Goal: Task Accomplishment & Management: Manage account settings

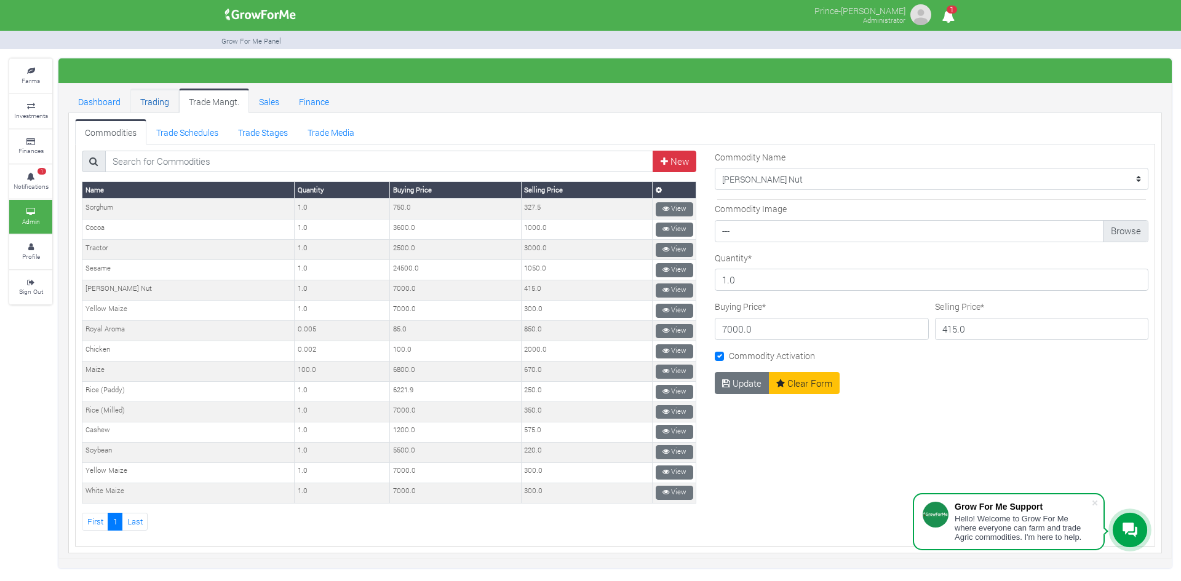
click at [156, 105] on link "Trading" at bounding box center [154, 101] width 49 height 25
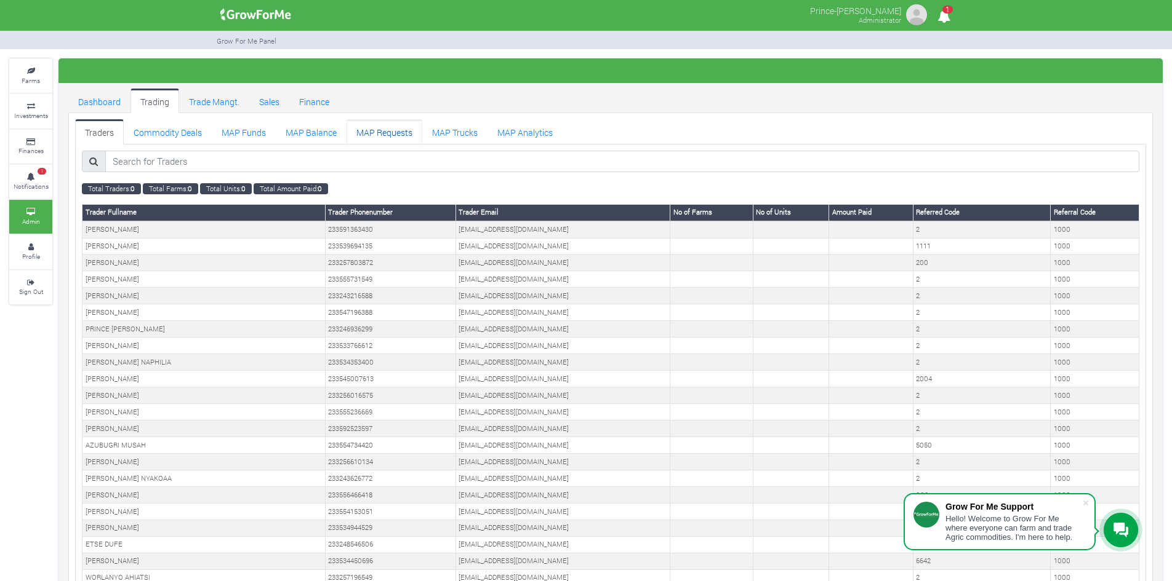
click at [383, 133] on link "MAP Requests" at bounding box center [384, 131] width 76 height 25
click at [756, 129] on ul "Traders Commodity Deals MAP Funds MAP Balance" at bounding box center [610, 131] width 1071 height 25
click at [388, 129] on link "MAP Requests" at bounding box center [384, 131] width 76 height 25
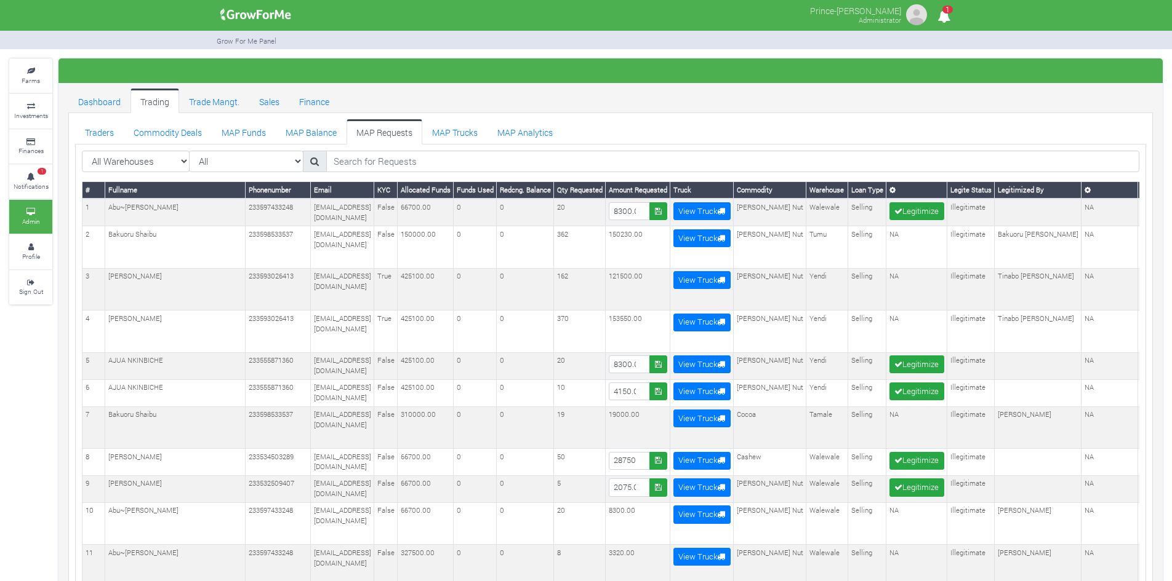
click at [729, 129] on ul "Traders Commodity Deals MAP Funds MAP Balance" at bounding box center [610, 131] width 1071 height 25
click at [215, 99] on link "Trade Mangt." at bounding box center [214, 101] width 70 height 25
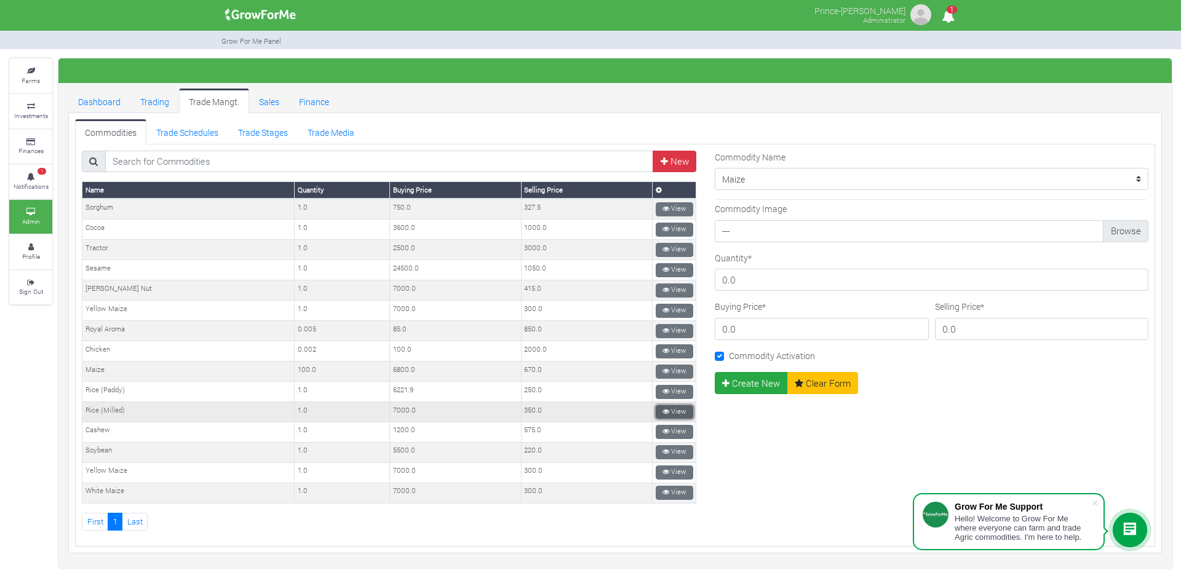
click at [669, 412] on link "View" at bounding box center [675, 412] width 38 height 14
click at [672, 292] on link "View" at bounding box center [675, 291] width 38 height 14
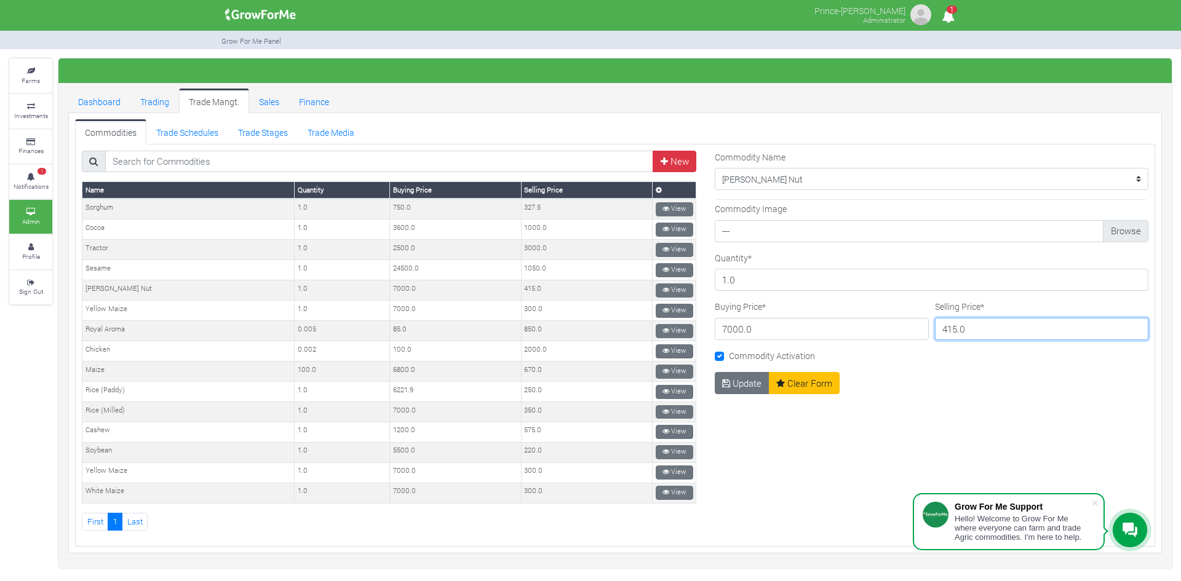
click at [974, 332] on input "415.0" at bounding box center [1042, 329] width 214 height 22
type input "3"
type input "415"
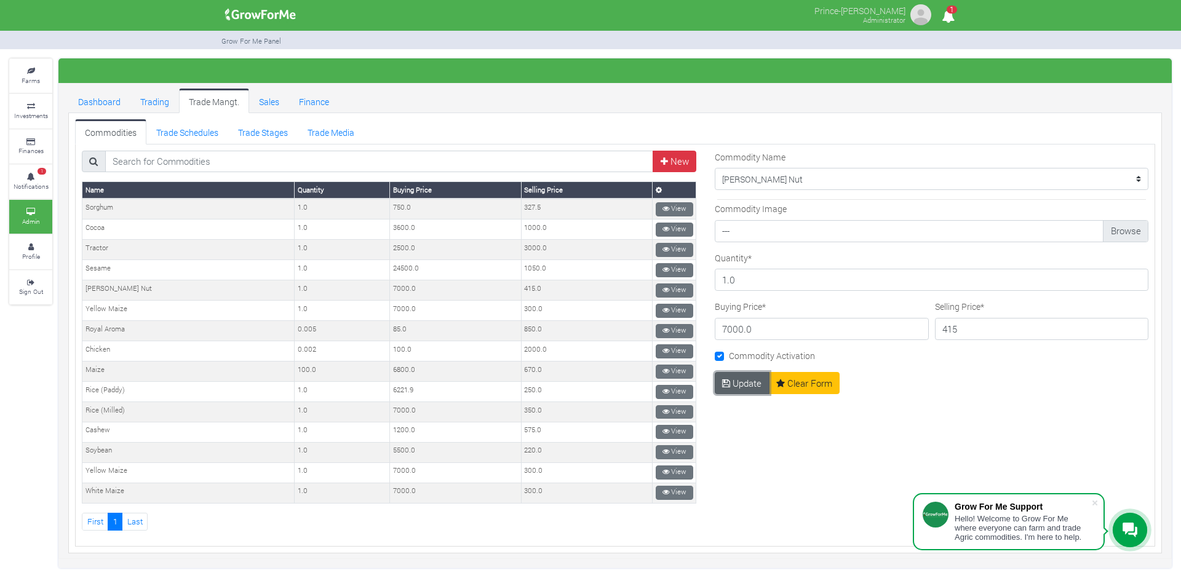
click at [735, 378] on button "Update" at bounding box center [742, 383] width 55 height 22
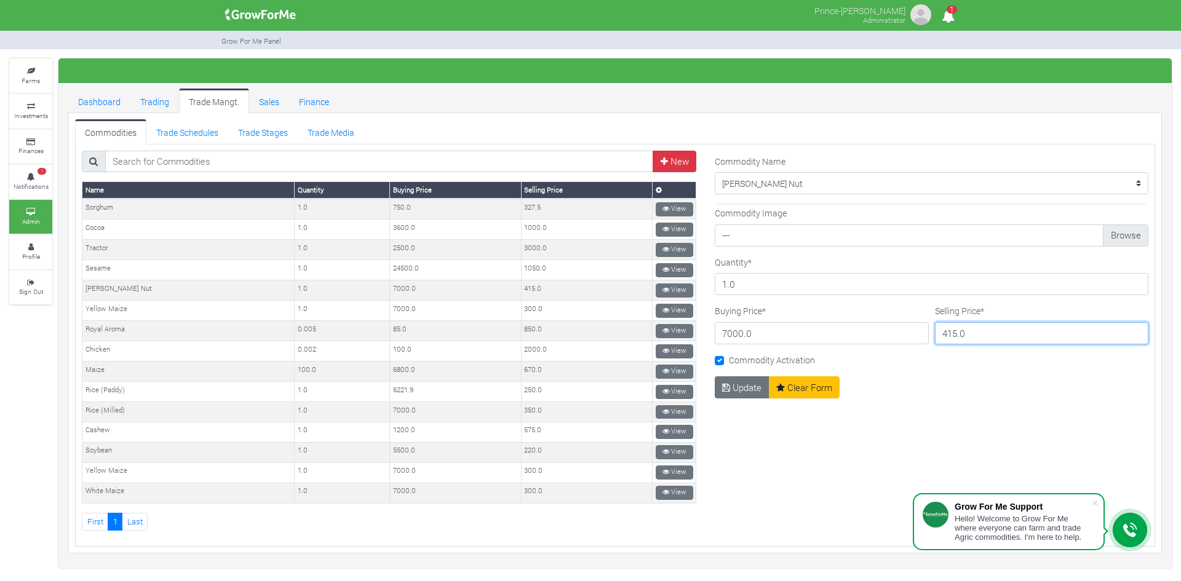
click at [967, 337] on input "415.0" at bounding box center [1042, 333] width 214 height 22
type input "4"
type input "350"
click at [740, 389] on button "Update" at bounding box center [742, 388] width 55 height 22
click at [970, 333] on input "350.0" at bounding box center [1042, 333] width 214 height 22
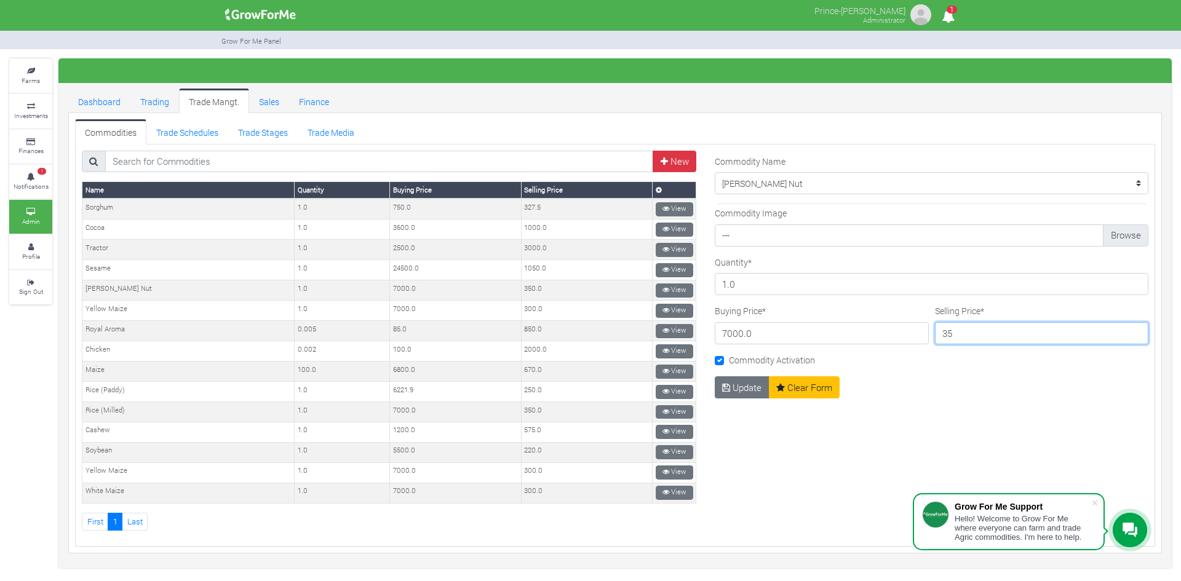
type input "3"
type input "415"
click at [738, 380] on button "Update" at bounding box center [742, 388] width 55 height 22
click at [151, 95] on link "Trading" at bounding box center [154, 101] width 49 height 25
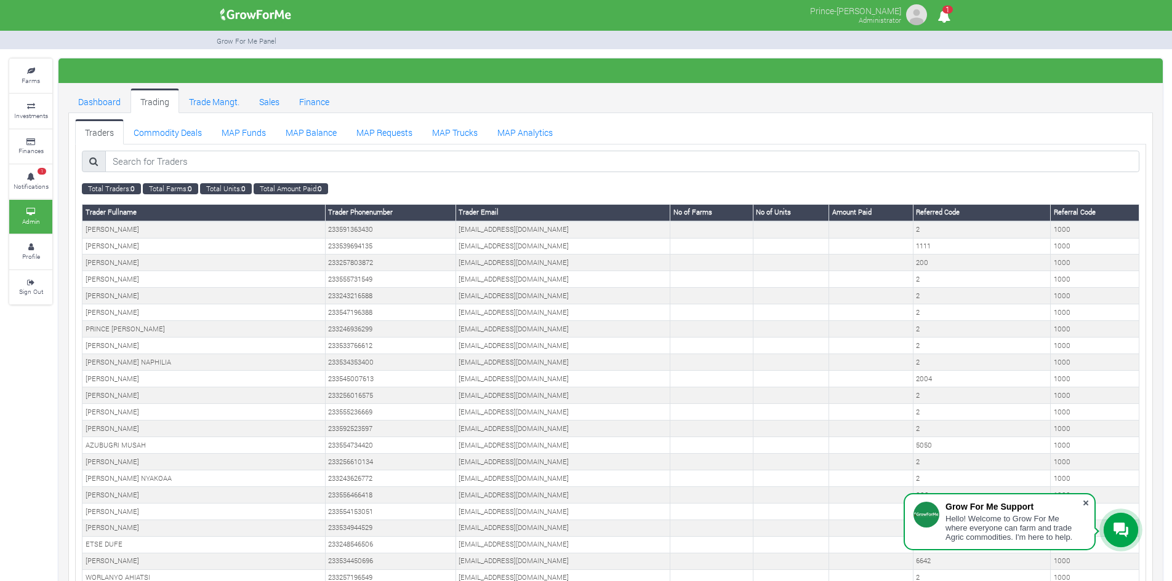
click at [1083, 500] on span at bounding box center [1085, 503] width 12 height 12
